Goal: Task Accomplishment & Management: Complete application form

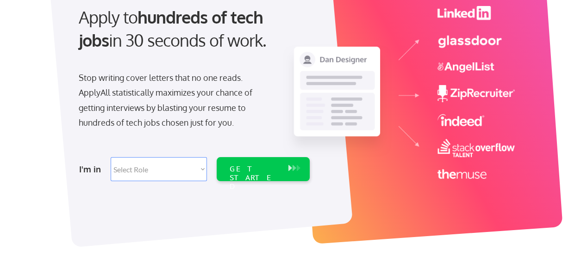
scroll to position [98, 0]
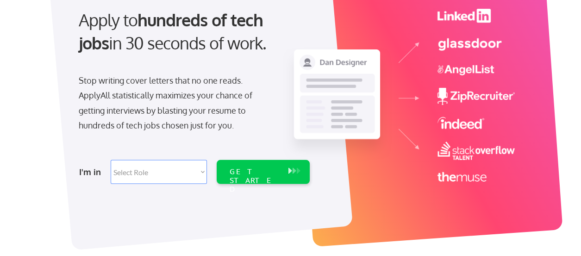
click at [144, 168] on select "Select Role Software Engineering Product Management Customer Success Sales UI/U…" at bounding box center [159, 172] width 96 height 24
select select ""customer_support""
click at [111, 160] on select "Select Role Software Engineering Product Management Customer Success Sales UI/U…" at bounding box center [159, 172] width 96 height 24
select select ""customer_support""
click at [237, 170] on div "GET STARTED" at bounding box center [255, 181] width 50 height 27
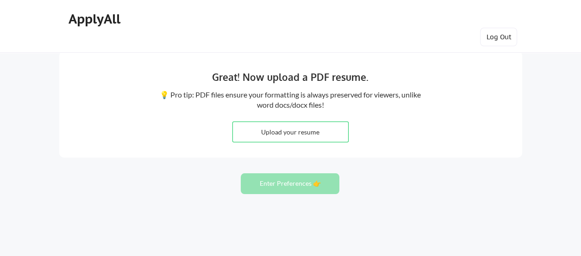
click at [302, 136] on input "file" at bounding box center [290, 132] width 115 height 20
type input "C:\fakepath\Oladapo Olutayo Pro Resume.pdf"
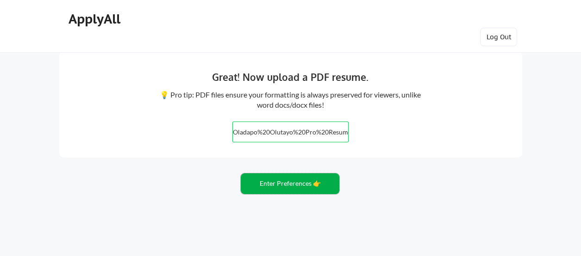
click at [299, 182] on button "Enter Preferences 👉" at bounding box center [290, 184] width 99 height 21
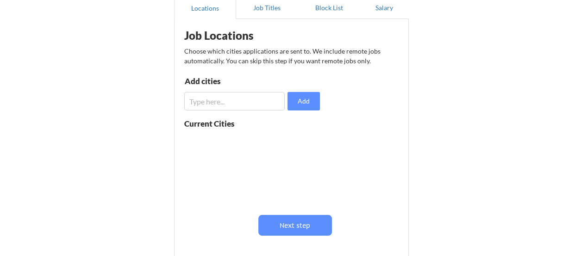
scroll to position [95, 0]
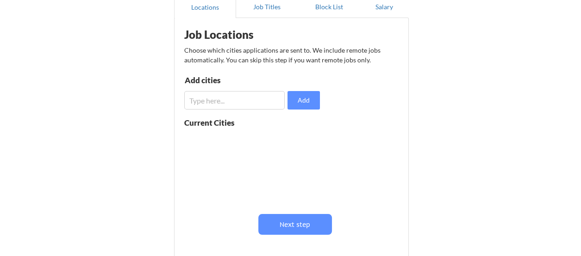
click at [249, 102] on input "input" at bounding box center [234, 100] width 101 height 19
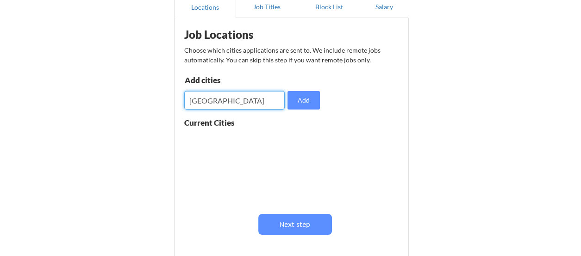
scroll to position [128, 0]
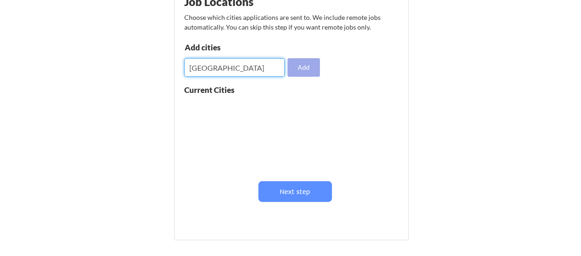
type input "[GEOGRAPHIC_DATA]"
click at [299, 72] on button "Add" at bounding box center [303, 67] width 32 height 19
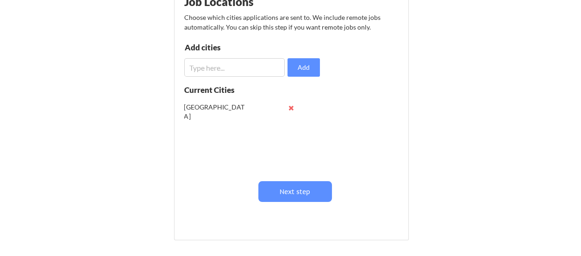
click at [234, 69] on input "input" at bounding box center [234, 67] width 101 height 19
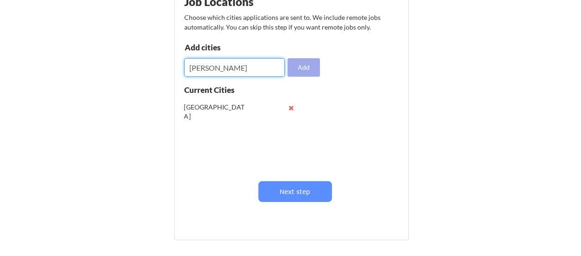
type input "[PERSON_NAME]"
click at [303, 68] on button "Add" at bounding box center [303, 67] width 32 height 19
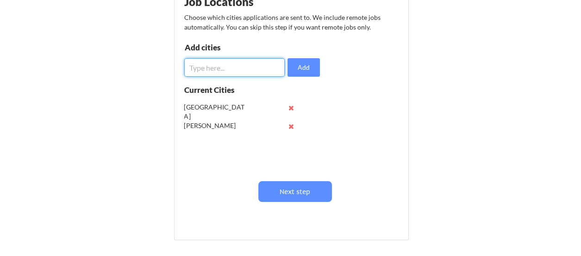
click at [217, 69] on input "input" at bounding box center [234, 67] width 101 height 19
type input "[GEOGRAPHIC_DATA]"
click at [302, 64] on button "Add" at bounding box center [303, 67] width 32 height 19
click at [219, 67] on input "input" at bounding box center [234, 67] width 101 height 19
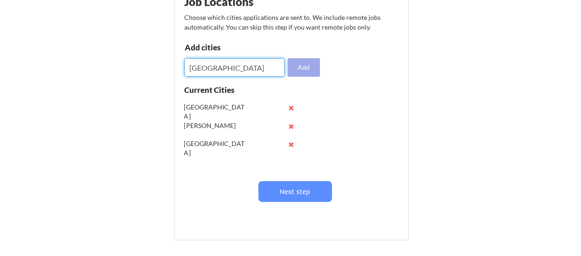
type input "[GEOGRAPHIC_DATA]"
click at [302, 70] on button "Add" at bounding box center [303, 67] width 32 height 19
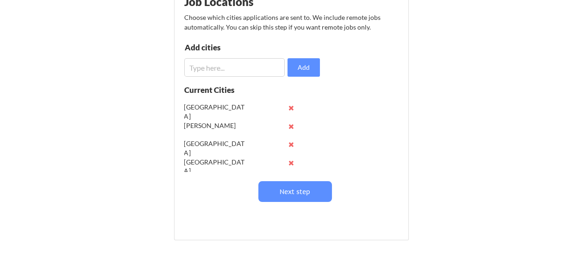
click at [217, 65] on input "input" at bounding box center [234, 67] width 101 height 19
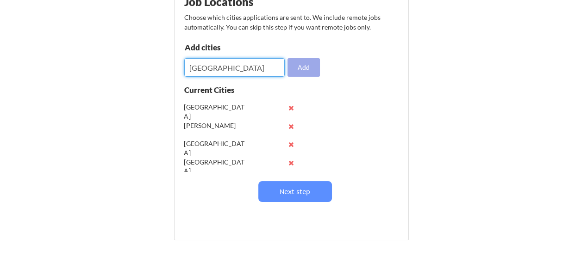
type input "[GEOGRAPHIC_DATA]"
click at [295, 67] on button "Add" at bounding box center [303, 67] width 32 height 19
click at [222, 68] on input "input" at bounding box center [234, 67] width 101 height 19
type input "[GEOGRAPHIC_DATA]"
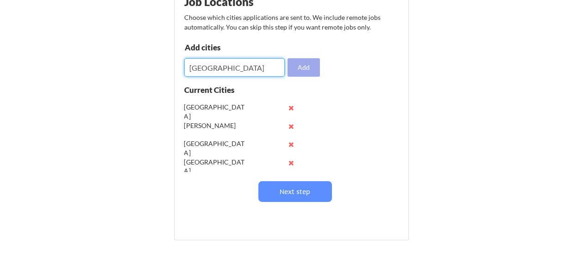
click at [309, 67] on button "Add" at bounding box center [303, 67] width 32 height 19
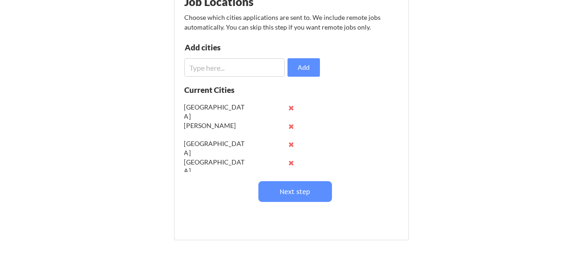
click at [218, 68] on input "input" at bounding box center [234, 67] width 101 height 19
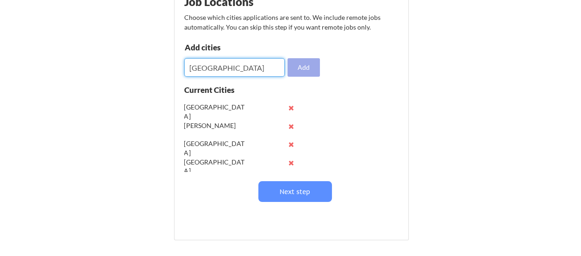
type input "[GEOGRAPHIC_DATA]"
click at [311, 68] on button "Add" at bounding box center [303, 67] width 32 height 19
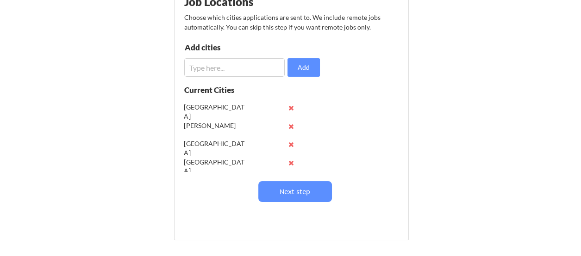
click at [221, 65] on input "input" at bounding box center [234, 67] width 101 height 19
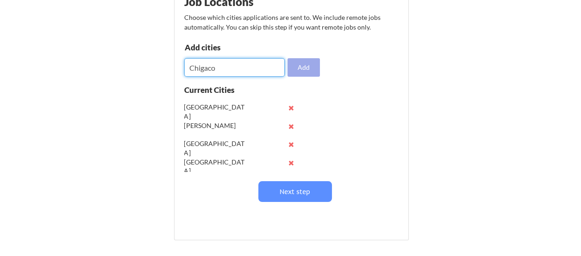
type input "Chigaco"
click at [302, 67] on button "Add" at bounding box center [303, 67] width 32 height 19
click at [229, 72] on input "input" at bounding box center [234, 67] width 101 height 19
type input "[US_STATE]"
click at [294, 71] on button "Add" at bounding box center [303, 67] width 32 height 19
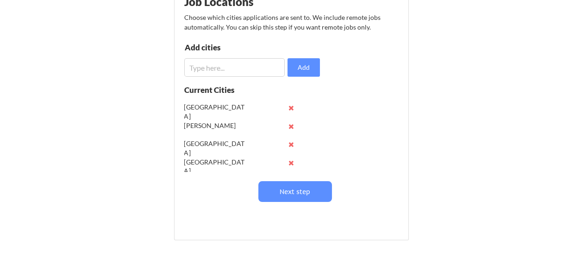
click at [230, 72] on input "input" at bounding box center [234, 67] width 101 height 19
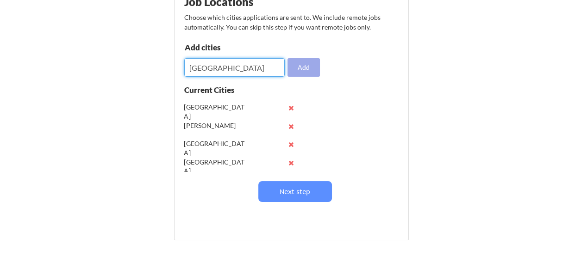
type input "[GEOGRAPHIC_DATA]"
click at [298, 68] on button "Add" at bounding box center [303, 67] width 32 height 19
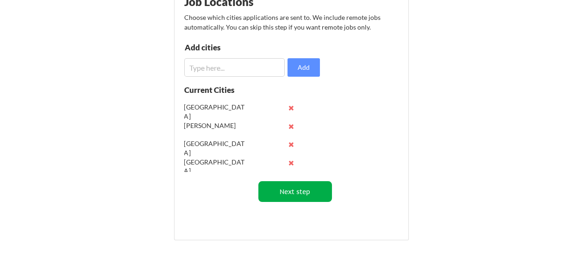
click at [274, 188] on button "Next step" at bounding box center [295, 191] width 74 height 21
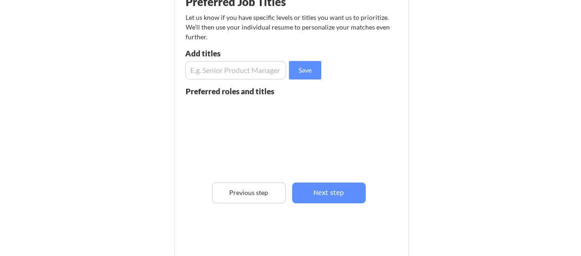
click at [251, 69] on input "input" at bounding box center [235, 70] width 101 height 19
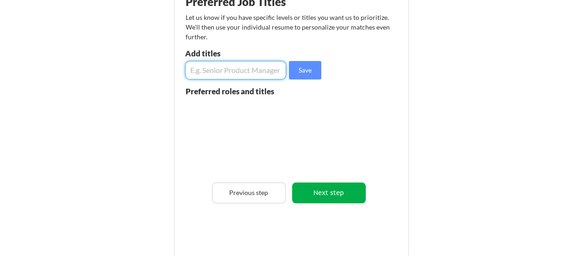
click at [341, 196] on button "Next step" at bounding box center [329, 193] width 74 height 21
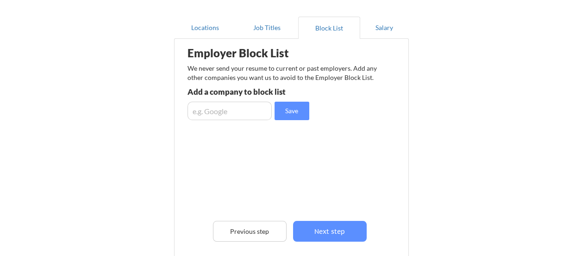
scroll to position [75, 0]
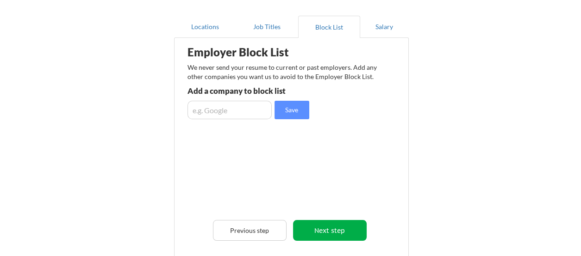
click at [337, 224] on button "Next step" at bounding box center [330, 230] width 74 height 21
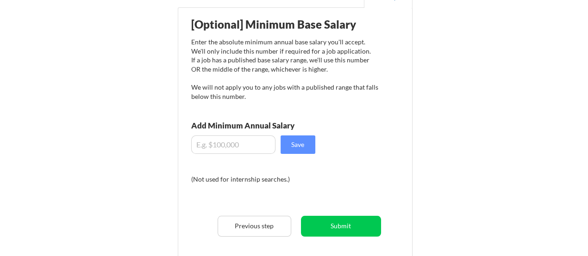
scroll to position [106, 0]
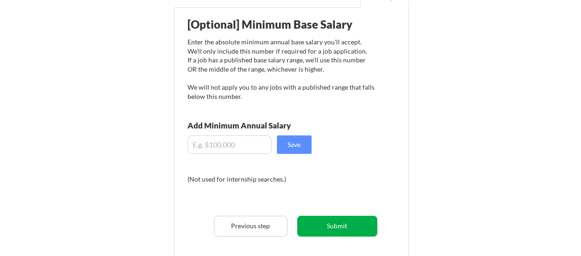
click at [340, 217] on button "Submit" at bounding box center [337, 226] width 80 height 21
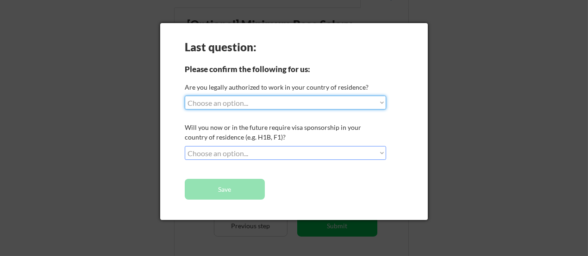
click at [330, 99] on select "Choose an option... Yes, I am a [DEMOGRAPHIC_DATA] Citizen Yes, I am a [DEMOGRA…" at bounding box center [285, 103] width 201 height 14
select select ""yes__i_am_an_other_[DEMOGRAPHIC_DATA]""
click at [185, 96] on select "Choose an option... Yes, I am a [DEMOGRAPHIC_DATA] Citizen Yes, I am a [DEMOGRA…" at bounding box center [285, 103] width 201 height 14
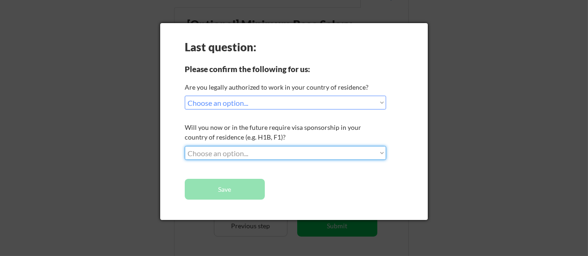
click at [299, 146] on select "Choose an option... No, I will not need sponsorship Yes, I will need sponsorship" at bounding box center [285, 153] width 201 height 14
select select ""no__i_will_not_need_sponsorship""
click at [185, 146] on select "Choose an option... No, I will not need sponsorship Yes, I will need sponsorship" at bounding box center [285, 153] width 201 height 14
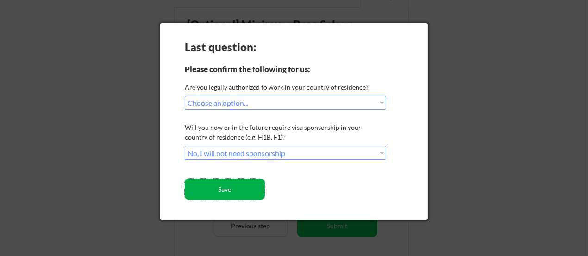
click at [243, 195] on button "Save" at bounding box center [225, 189] width 80 height 21
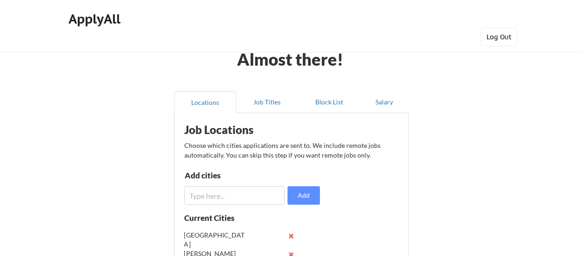
click at [488, 33] on button "Log Out" at bounding box center [498, 37] width 37 height 19
